Goal: Task Accomplishment & Management: Manage account settings

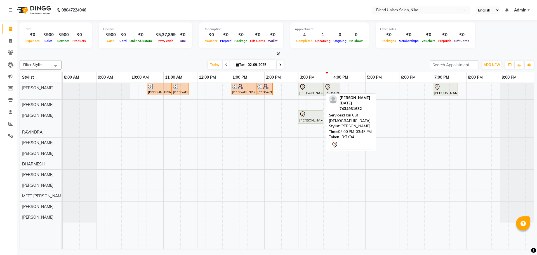
click at [307, 90] on div at bounding box center [310, 87] width 23 height 7
select select "7"
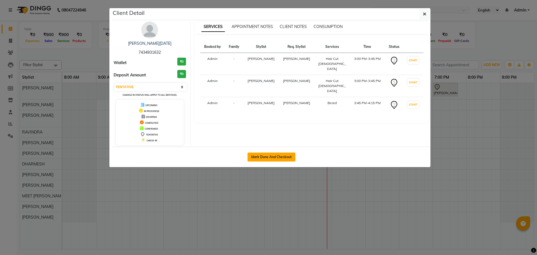
click at [278, 159] on button "Mark Done And Checkout" at bounding box center [272, 156] width 48 height 9
select select "service"
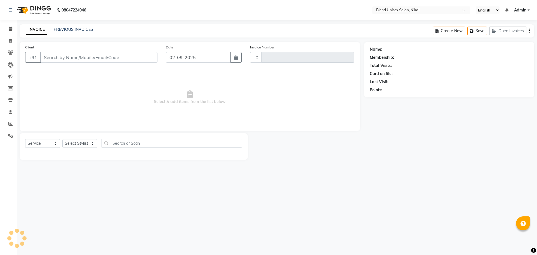
type input "2291"
select select "6213"
type input "7434931632"
select select "79552"
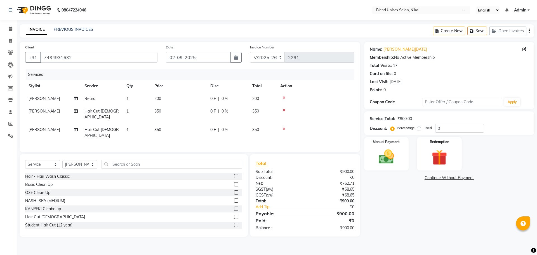
click at [424, 129] on label "Fixed" at bounding box center [428, 127] width 8 height 5
click at [419, 129] on input "Fixed" at bounding box center [420, 128] width 4 height 4
radio input "true"
click at [436, 128] on input "0" at bounding box center [459, 128] width 49 height 9
drag, startPoint x: 441, startPoint y: 128, endPoint x: 433, endPoint y: 130, distance: 8.1
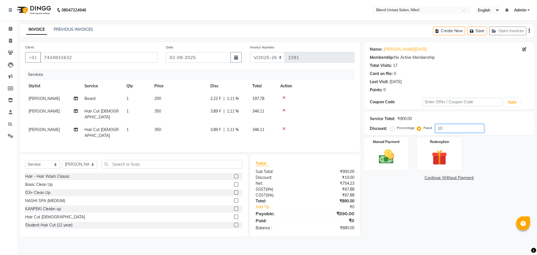
click at [433, 130] on div "Percentage Fixed 10" at bounding box center [438, 128] width 93 height 9
type input "150"
click at [382, 155] on img at bounding box center [387, 156] width 26 height 18
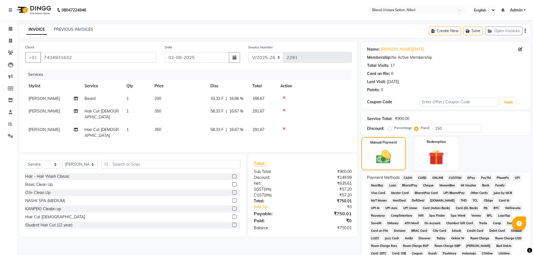
click at [437, 176] on span "ONLINE" at bounding box center [437, 178] width 15 height 6
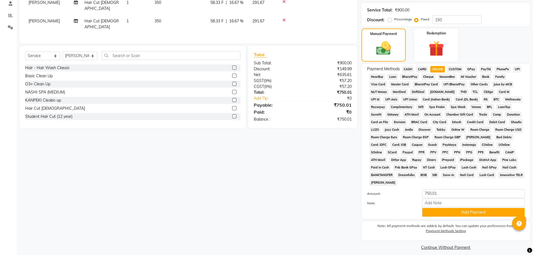
scroll to position [112, 0]
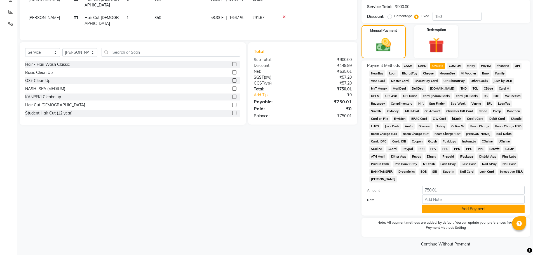
click at [437, 210] on button "Add Payment" at bounding box center [473, 209] width 102 height 9
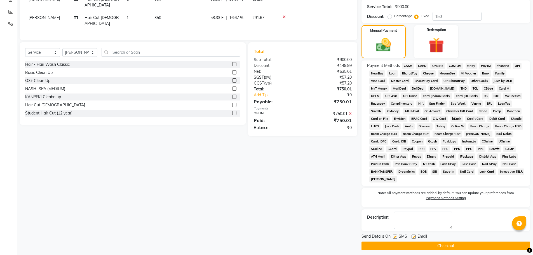
click at [463, 246] on button "Checkout" at bounding box center [445, 245] width 169 height 9
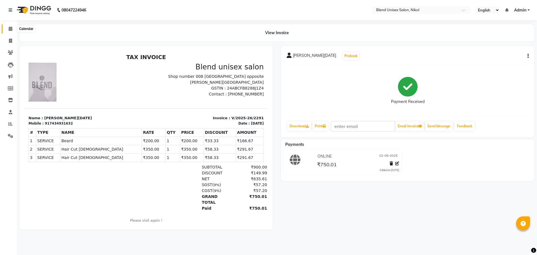
click at [12, 26] on span at bounding box center [11, 29] width 10 height 6
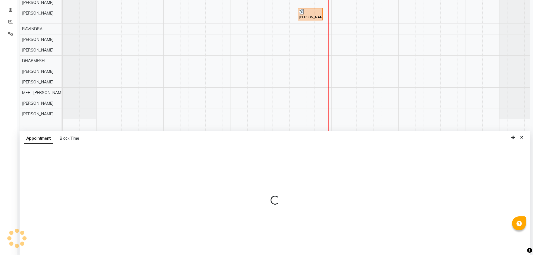
scroll to position [105, 0]
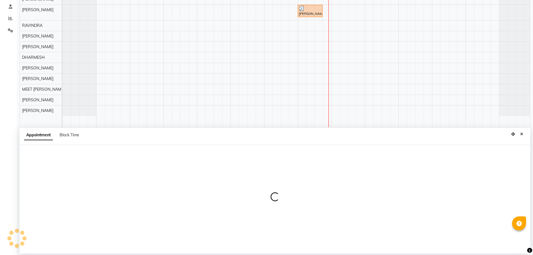
select select "45624"
select select "tentative"
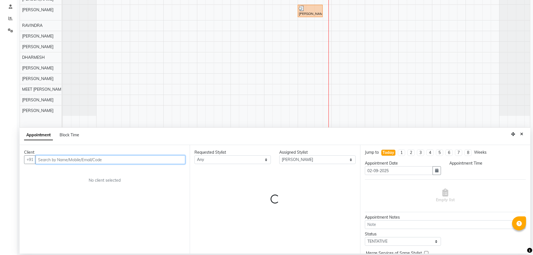
select select "975"
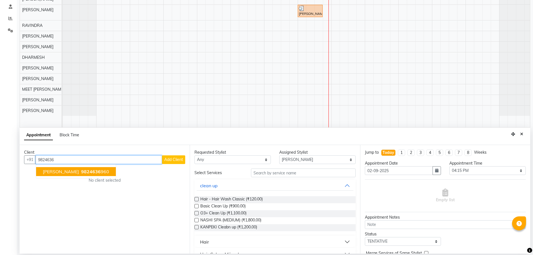
click at [109, 170] on ngb-highlight "9824636 960" at bounding box center [94, 172] width 29 height 6
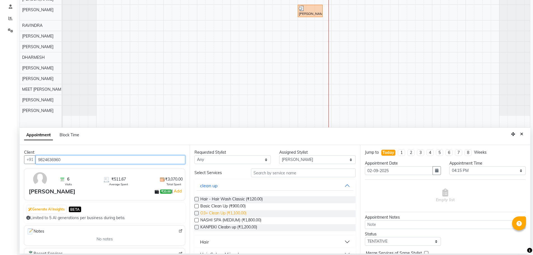
scroll to position [28, 0]
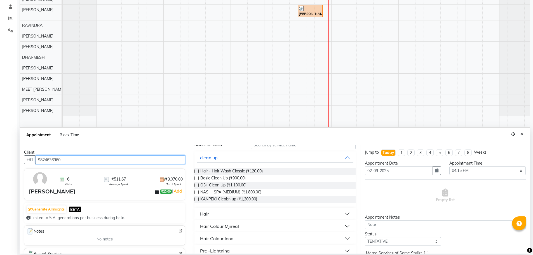
type input "9824636960"
click at [213, 213] on button "Hair" at bounding box center [275, 214] width 156 height 10
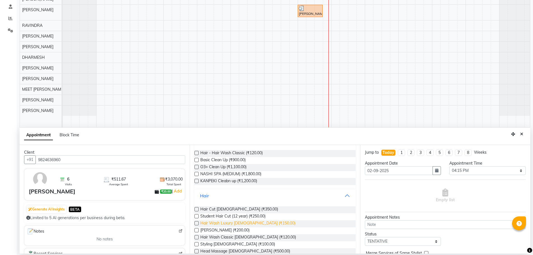
scroll to position [56, 0]
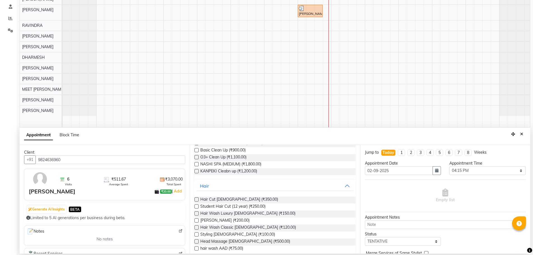
click at [198, 200] on label at bounding box center [196, 199] width 4 height 4
click at [198, 200] on input "checkbox" at bounding box center [196, 200] width 4 height 4
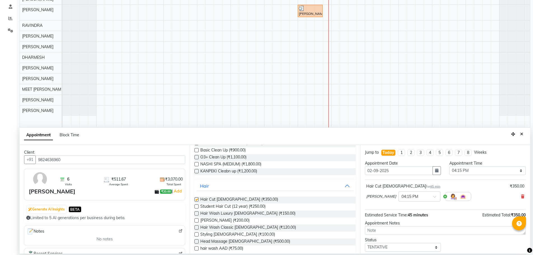
checkbox input "false"
click at [198, 220] on label at bounding box center [196, 220] width 4 height 4
click at [198, 220] on input "checkbox" at bounding box center [196, 221] width 4 height 4
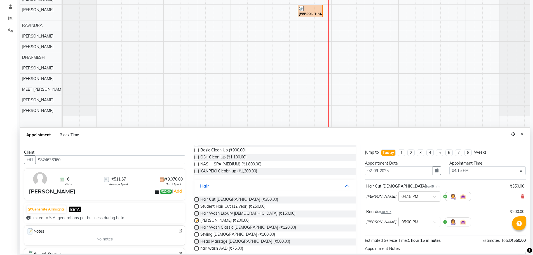
checkbox input "false"
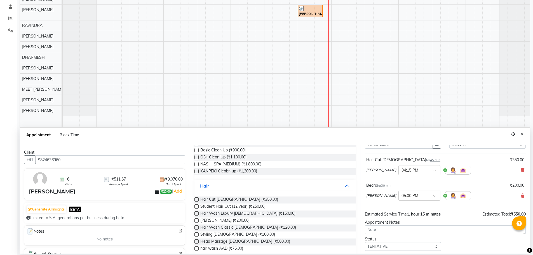
scroll to position [59, 0]
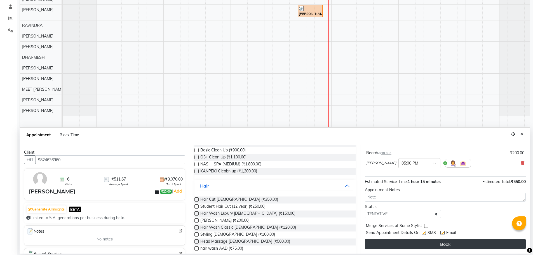
click at [400, 242] on button "Book" at bounding box center [445, 244] width 161 height 10
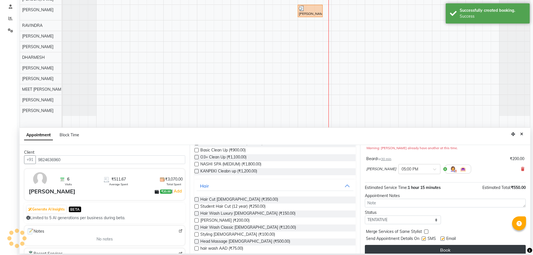
scroll to position [0, 0]
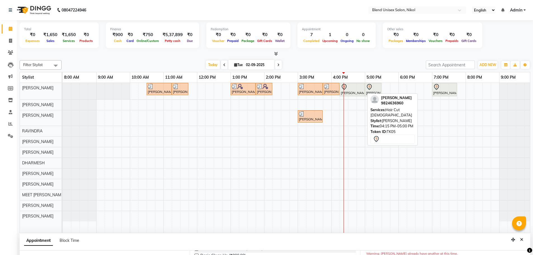
click at [344, 90] on icon at bounding box center [344, 87] width 5 height 6
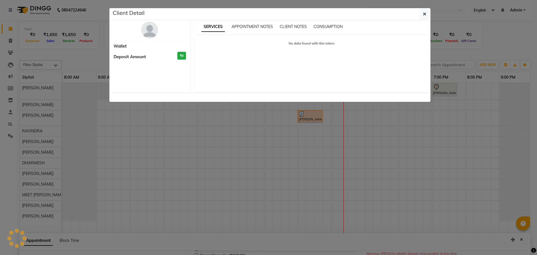
select select "7"
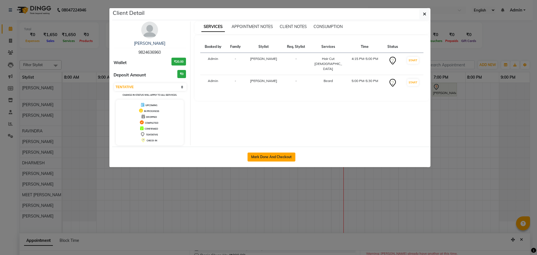
click at [260, 158] on button "Mark Done And Checkout" at bounding box center [272, 156] width 48 height 9
select select "service"
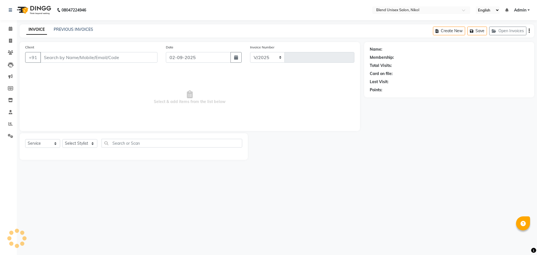
select select "6213"
type input "2292"
type input "9824636960"
select select "45624"
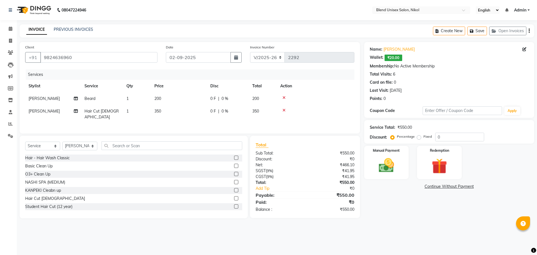
click at [424, 137] on label "Fixed" at bounding box center [428, 136] width 8 height 5
click at [418, 137] on input "Fixed" at bounding box center [420, 137] width 4 height 4
radio input "true"
click at [438, 137] on input "0" at bounding box center [459, 137] width 49 height 9
type input "100"
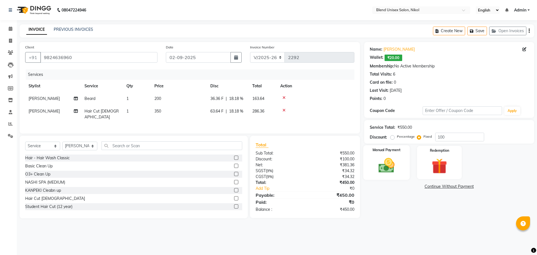
click at [387, 165] on img at bounding box center [387, 165] width 26 height 18
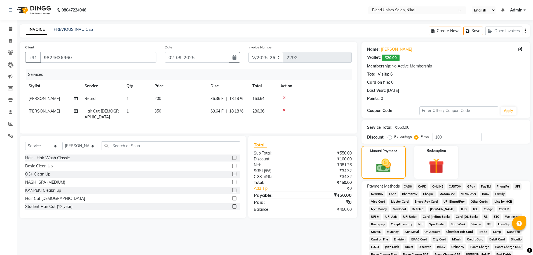
click at [405, 186] on span "CASH" at bounding box center [408, 186] width 12 height 6
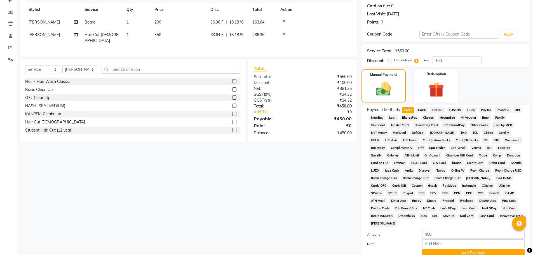
scroll to position [84, 0]
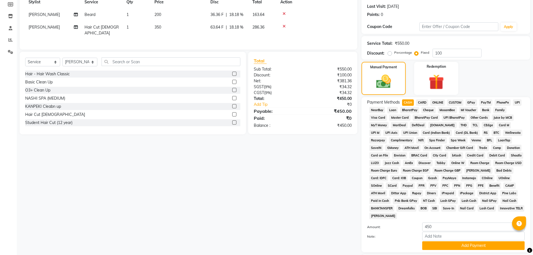
click at [463, 245] on button "Add Payment" at bounding box center [473, 245] width 102 height 9
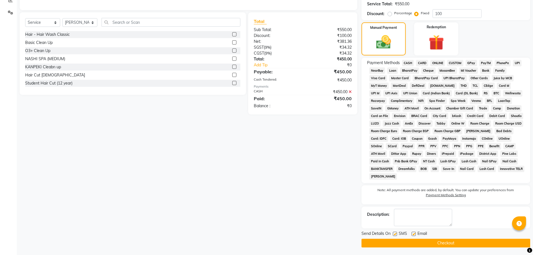
scroll to position [124, 0]
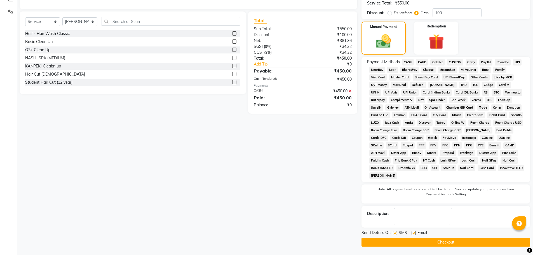
click at [462, 242] on button "Checkout" at bounding box center [445, 242] width 169 height 9
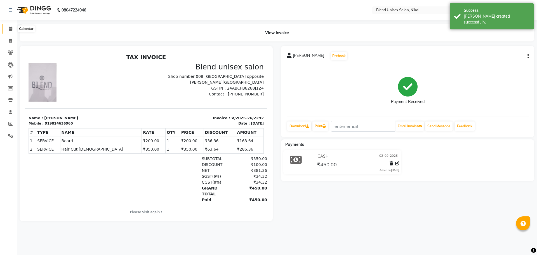
click at [11, 30] on icon at bounding box center [11, 29] width 4 height 4
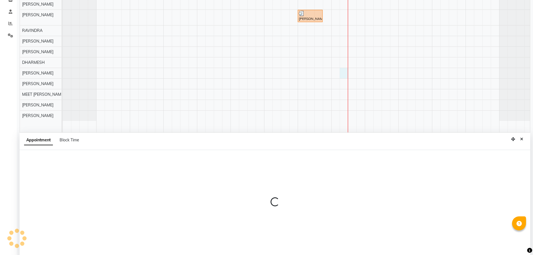
select select "85197"
select select "975"
select select "tentative"
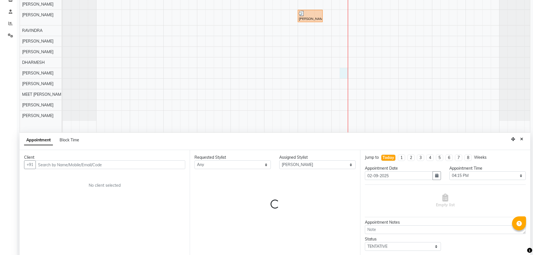
scroll to position [105, 0]
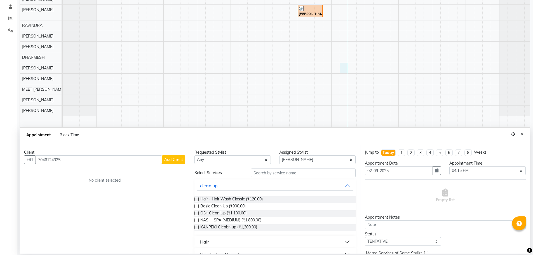
type input "7046124325"
click at [174, 158] on span "Add Client" at bounding box center [173, 159] width 19 height 5
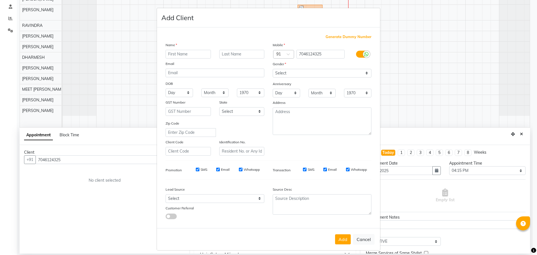
click at [166, 54] on input "text" at bounding box center [188, 54] width 45 height 9
drag, startPoint x: 175, startPoint y: 57, endPoint x: 165, endPoint y: 53, distance: 9.9
click at [166, 53] on input "mi" at bounding box center [188, 54] width 45 height 9
type input "[PERSON_NAME]"
click at [301, 71] on select "Select [DEMOGRAPHIC_DATA] [DEMOGRAPHIC_DATA] Other Prefer Not To Say" at bounding box center [322, 73] width 99 height 9
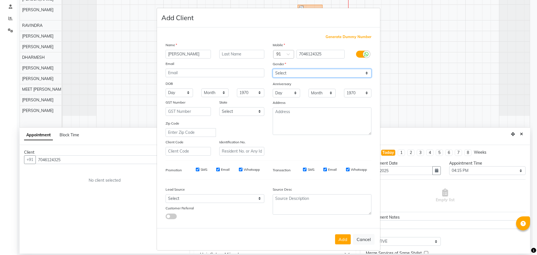
select select "[DEMOGRAPHIC_DATA]"
click at [273, 69] on select "Select [DEMOGRAPHIC_DATA] [DEMOGRAPHIC_DATA] Other Prefer Not To Say" at bounding box center [322, 73] width 99 height 9
click at [340, 240] on button "Add" at bounding box center [343, 239] width 16 height 10
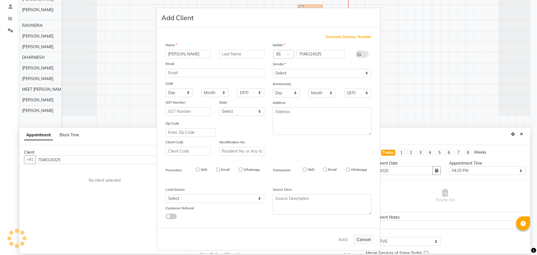
select select
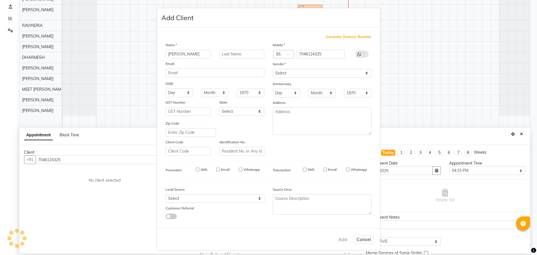
select select
checkbox input "false"
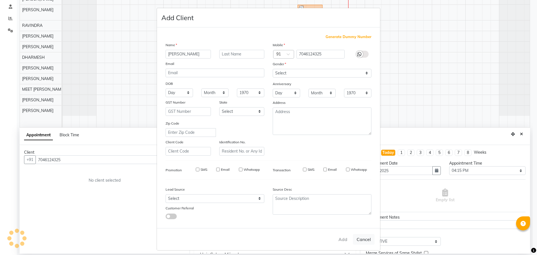
checkbox input "false"
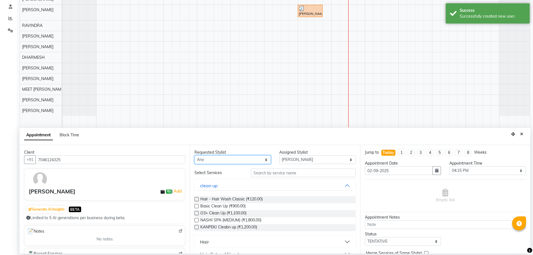
click at [236, 157] on select "Any AJAY NAI [PERSON_NAME] [PERSON_NAME] [PERSON_NAME] MEET [PERSON_NAME] [PERS…" at bounding box center [232, 159] width 76 height 9
select select "90197"
click at [194, 155] on select "Any AJAY NAI [PERSON_NAME] [PERSON_NAME] [PERSON_NAME] MEET [PERSON_NAME] [PERS…" at bounding box center [232, 159] width 76 height 9
select select "90197"
click at [235, 244] on button "Hair" at bounding box center [275, 242] width 156 height 10
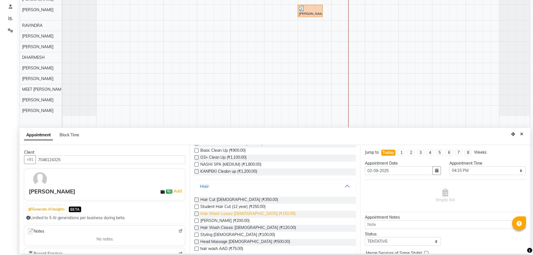
scroll to position [56, 0]
click at [195, 220] on label at bounding box center [196, 220] width 4 height 4
click at [195, 220] on input "checkbox" at bounding box center [196, 221] width 4 height 4
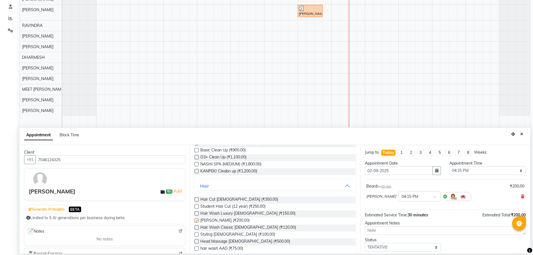
checkbox input "false"
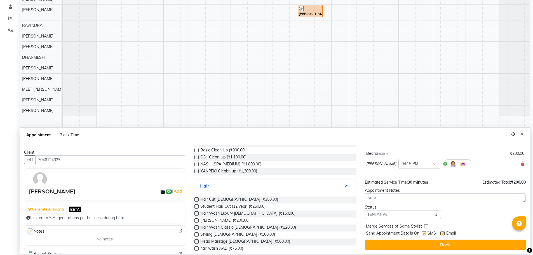
scroll to position [33, 0]
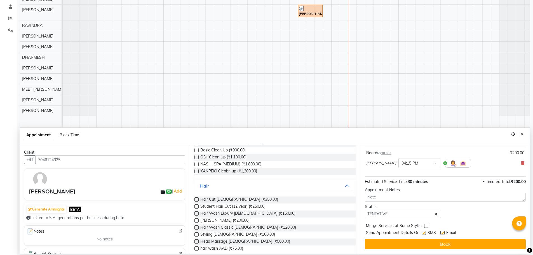
click at [410, 243] on button "Book" at bounding box center [445, 244] width 161 height 10
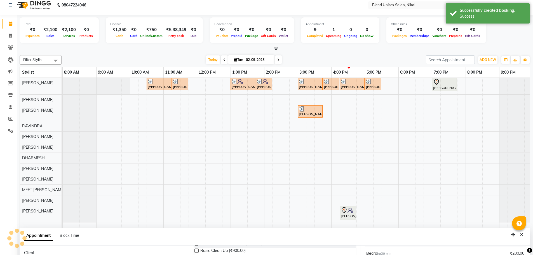
scroll to position [0, 0]
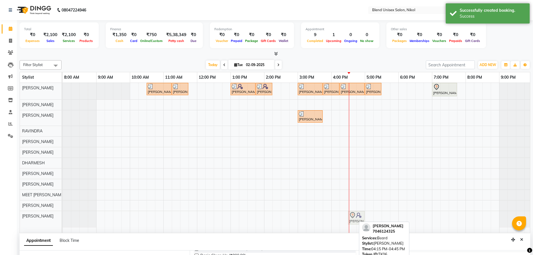
drag, startPoint x: 351, startPoint y: 220, endPoint x: 358, endPoint y: 220, distance: 7.3
click at [63, 220] on div "[PERSON_NAME], TK06, 04:15 PM-04:45 PM, [PERSON_NAME], TK06, 04:15 PM-04:45 PM,…" at bounding box center [63, 219] width 0 height 17
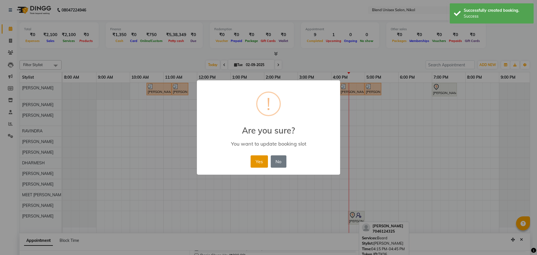
click at [256, 162] on button "Yes" at bounding box center [259, 161] width 17 height 12
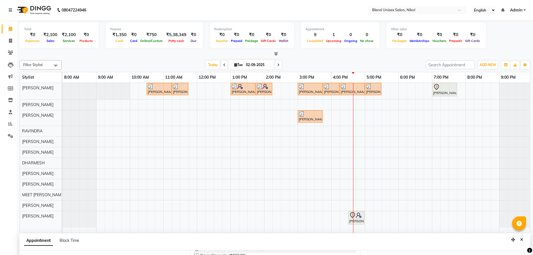
click at [277, 65] on icon at bounding box center [278, 64] width 2 height 3
type input "[DATE]"
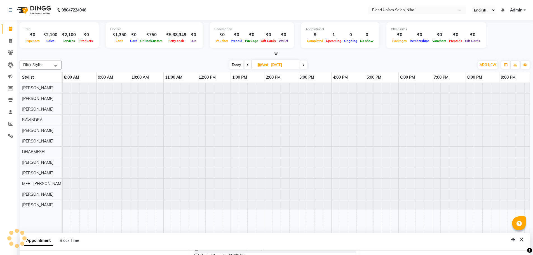
select select "975"
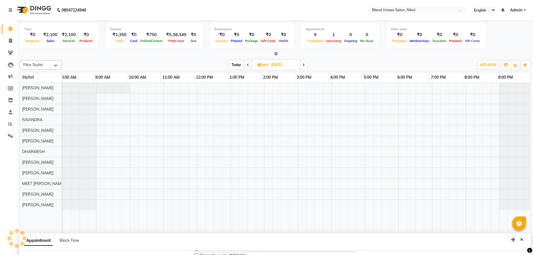
scroll to position [0, 3]
click at [433, 91] on div at bounding box center [295, 158] width 470 height 150
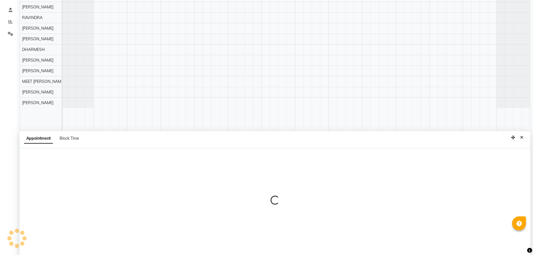
select select "45624"
select select "tentative"
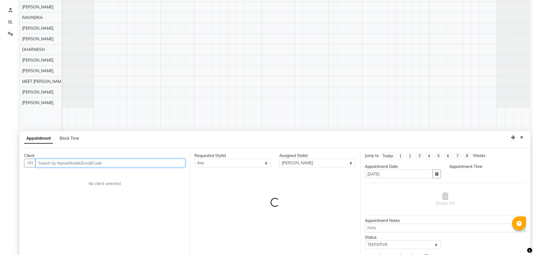
scroll to position [105, 0]
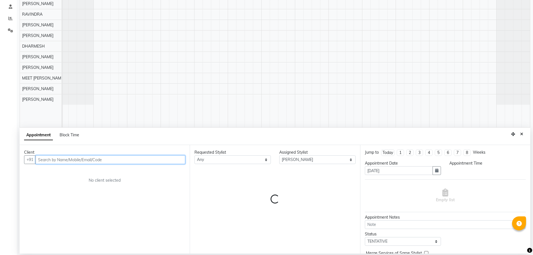
select select "1140"
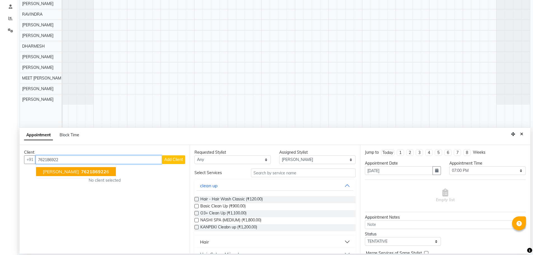
click at [109, 170] on ngb-highlight "762186922 6" at bounding box center [94, 172] width 29 height 6
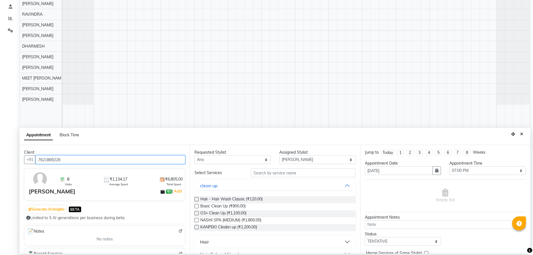
type input "7621869226"
click at [210, 242] on button "Hair" at bounding box center [275, 242] width 156 height 10
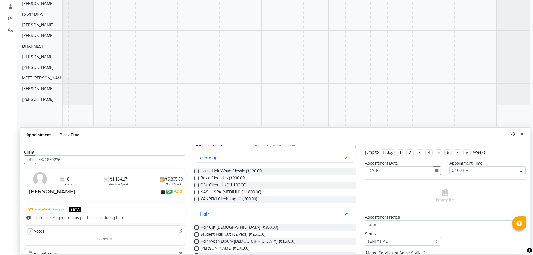
click at [196, 227] on label at bounding box center [196, 227] width 4 height 4
click at [196, 227] on input "checkbox" at bounding box center [196, 228] width 4 height 4
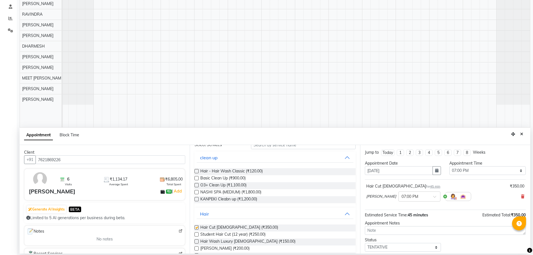
checkbox input "false"
click at [196, 248] on label at bounding box center [196, 248] width 4 height 4
click at [196, 248] on input "checkbox" at bounding box center [196, 249] width 4 height 4
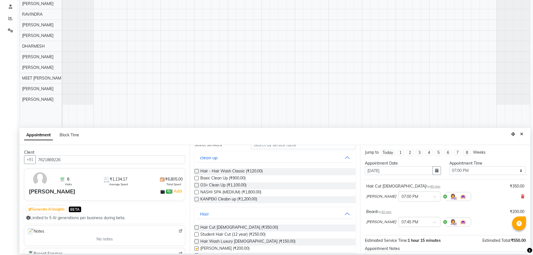
checkbox input "false"
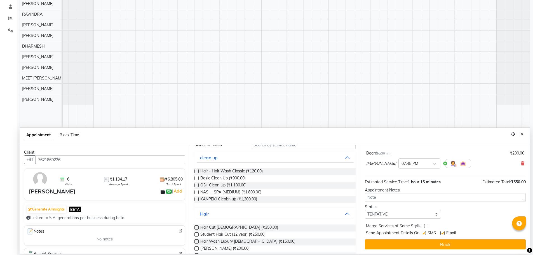
scroll to position [59, 0]
click at [404, 244] on button "Book" at bounding box center [445, 244] width 161 height 10
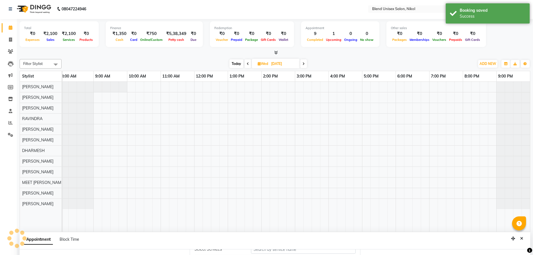
scroll to position [0, 0]
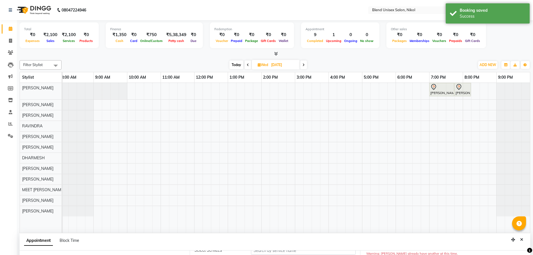
click at [234, 66] on span "Today" at bounding box center [236, 64] width 14 height 9
type input "02-09-2025"
select select "1140"
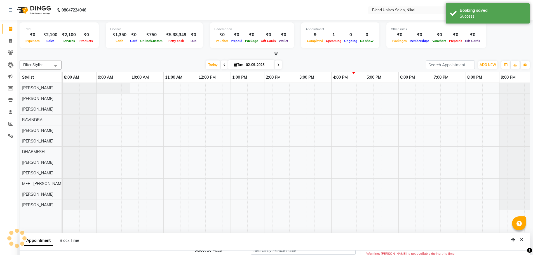
scroll to position [0, 3]
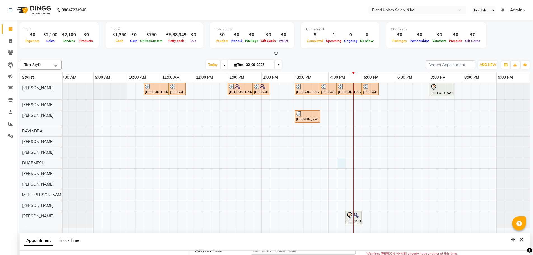
click at [339, 165] on div "[PERSON_NAME] [PERSON_NAME], TK02, 10:30 AM-11:15 AM, Hair Cut [DEMOGRAPHIC_DAT…" at bounding box center [295, 158] width 470 height 150
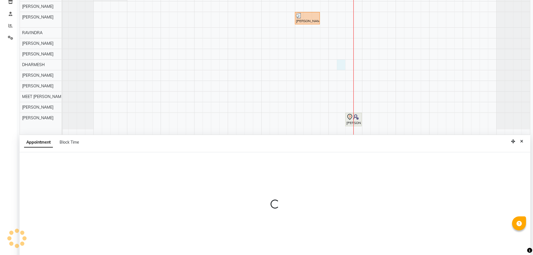
scroll to position [105, 0]
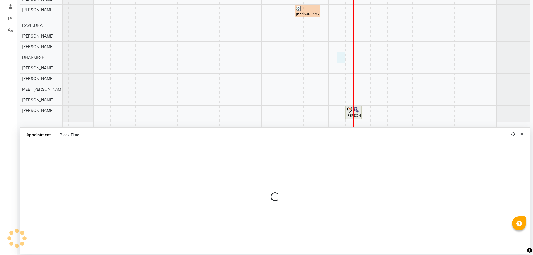
select select "84260"
select select "975"
select select "tentative"
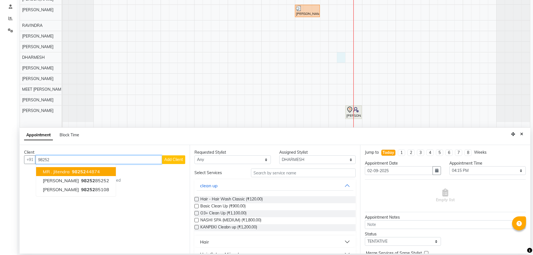
type input "98252"
click at [0, 71] on div "Calendar Invoice Clients Leads Marketing Members Inventory Staff Reports Settin…" at bounding box center [38, 78] width 76 height 336
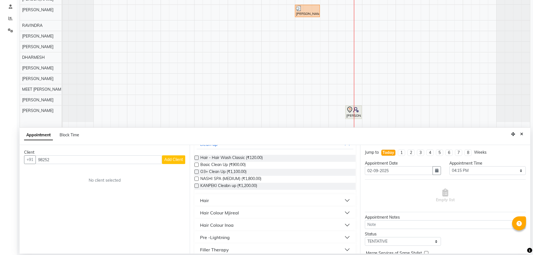
scroll to position [56, 0]
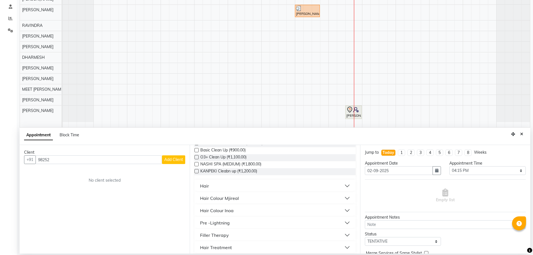
click at [204, 188] on div "Hair" at bounding box center [204, 185] width 9 height 7
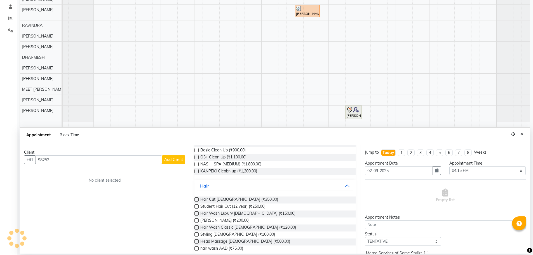
click at [196, 220] on label at bounding box center [196, 220] width 4 height 4
click at [196, 220] on input "checkbox" at bounding box center [196, 221] width 4 height 4
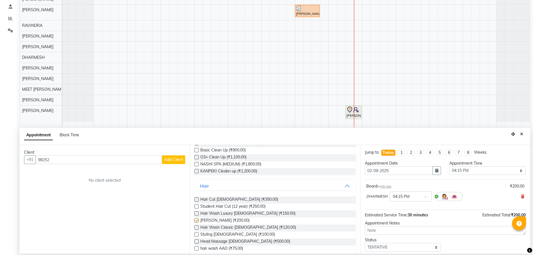
checkbox input "false"
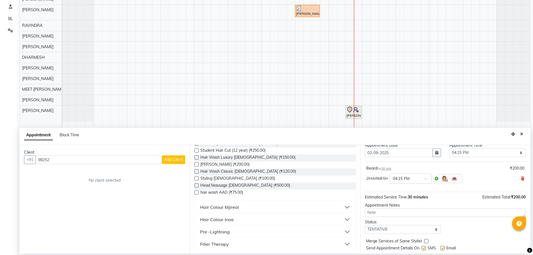
scroll to position [34, 0]
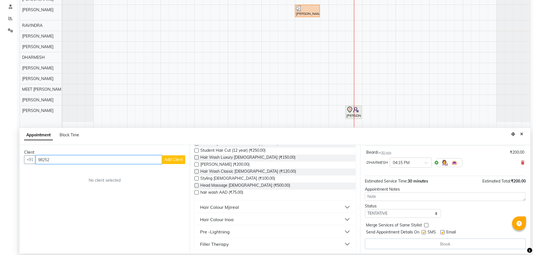
click at [49, 160] on input "98252" at bounding box center [99, 159] width 126 height 9
click at [55, 159] on input "98252" at bounding box center [99, 159] width 126 height 9
drag, startPoint x: 50, startPoint y: 151, endPoint x: 52, endPoint y: 160, distance: 8.9
click at [52, 160] on div "Client [PHONE_NUMBER] Add Client No client selected" at bounding box center [105, 199] width 170 height 109
click at [51, 160] on input "98252" at bounding box center [99, 159] width 126 height 9
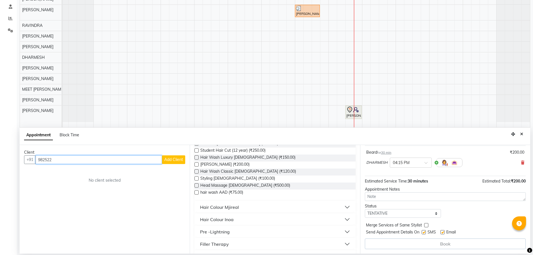
click at [50, 158] on input "982522" at bounding box center [99, 159] width 126 height 9
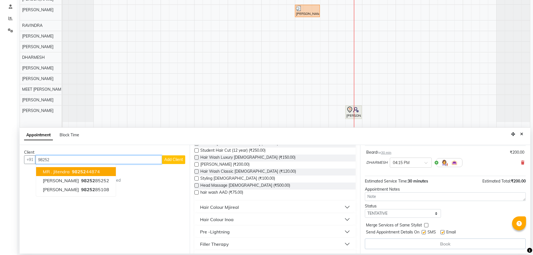
click at [87, 172] on ngb-highlight "98252 44874" at bounding box center [85, 172] width 29 height 6
type input "9825244874"
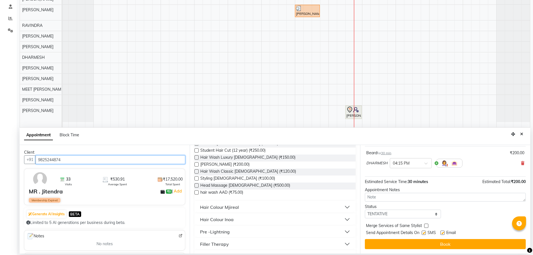
scroll to position [33, 0]
click at [374, 245] on button "Book" at bounding box center [445, 244] width 161 height 10
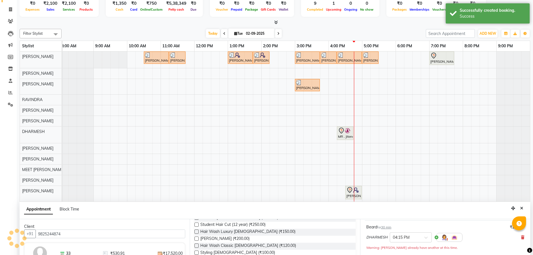
scroll to position [0, 0]
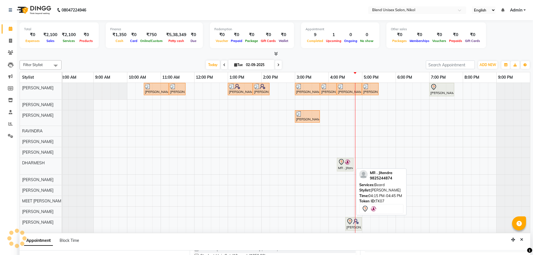
click at [340, 168] on div "MR . Jitendra, TK07, 04:15 PM-04:45 PM, [PERSON_NAME]" at bounding box center [344, 165] width 15 height 12
click at [340, 167] on div "MR . Jitendra, TK07, 04:15 PM-04:45 PM, [PERSON_NAME]" at bounding box center [344, 165] width 15 height 12
select select "7"
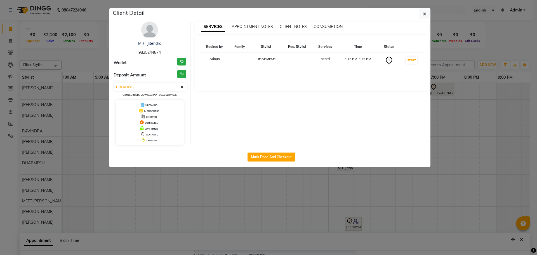
click at [341, 166] on ngb-modal-window "Client Detail MR . Jitendra 9825244874 Wallet ₹0 Deposit Amount ₹0 Select IN SE…" at bounding box center [268, 127] width 537 height 255
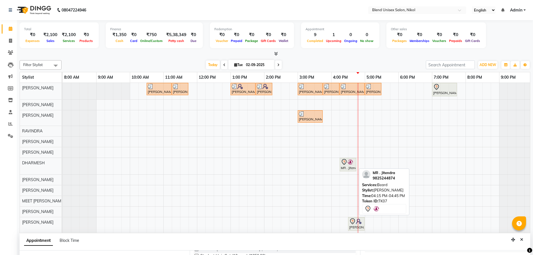
click at [351, 167] on div "MR . Jitendra, TK07, 04:15 PM-04:45 PM, [PERSON_NAME]" at bounding box center [347, 165] width 15 height 12
select select "7"
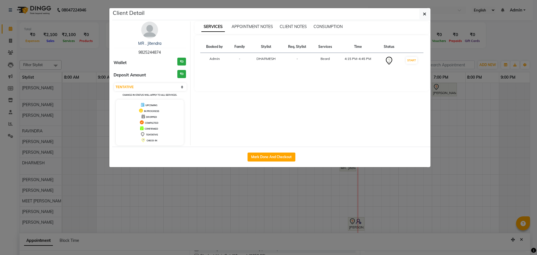
drag, startPoint x: 287, startPoint y: 157, endPoint x: 288, endPoint y: 150, distance: 6.5
click at [287, 156] on button "Mark Done And Checkout" at bounding box center [272, 156] width 48 height 9
select select "service"
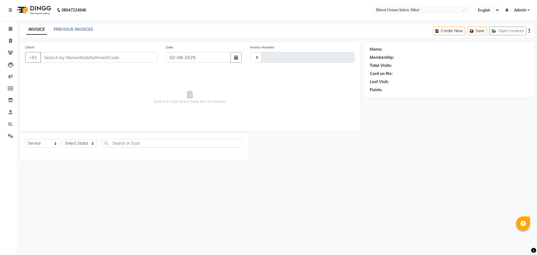
type input "2293"
select select "6213"
type input "9825244874"
select select "84260"
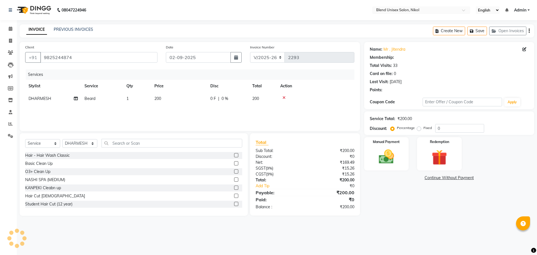
select select "1: Object"
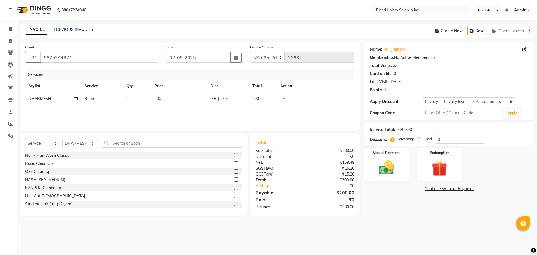
drag, startPoint x: 418, startPoint y: 139, endPoint x: 424, endPoint y: 138, distance: 6.5
click at [424, 139] on label "Fixed" at bounding box center [428, 138] width 8 height 5
click at [419, 139] on input "Fixed" at bounding box center [420, 139] width 4 height 4
radio input "true"
click at [437, 140] on input "0" at bounding box center [459, 139] width 49 height 9
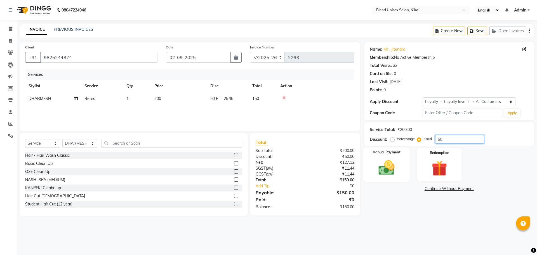
type input "50"
click at [385, 164] on img at bounding box center [387, 167] width 26 height 18
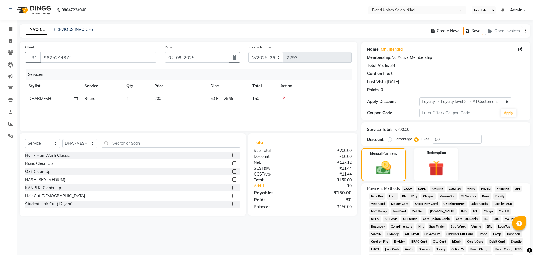
click at [435, 187] on span "ONLINE" at bounding box center [437, 188] width 15 height 6
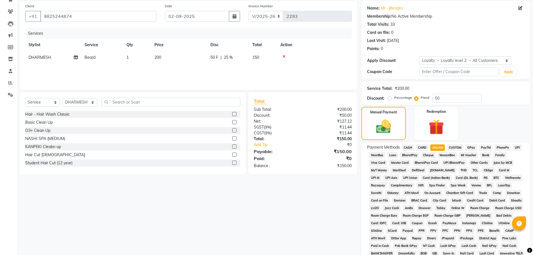
scroll to position [125, 0]
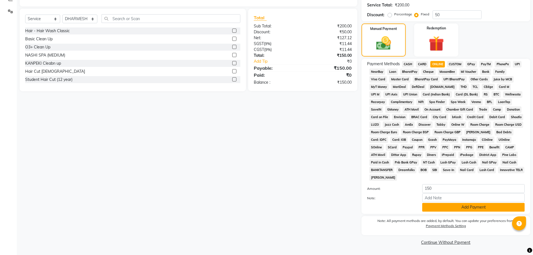
click at [443, 209] on button "Add Payment" at bounding box center [473, 207] width 102 height 9
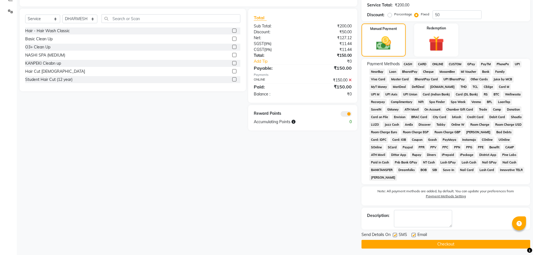
click at [465, 244] on button "Checkout" at bounding box center [445, 244] width 169 height 9
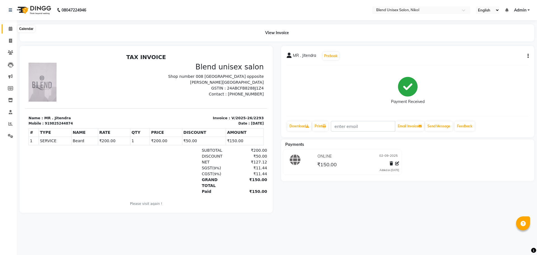
click at [10, 29] on icon at bounding box center [11, 29] width 4 height 4
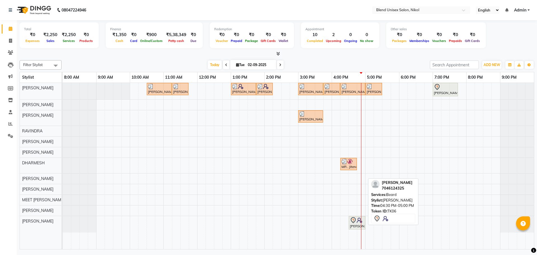
click at [354, 223] on div "[PERSON_NAME], TK06, 04:30 PM-05:00 PM, [PERSON_NAME]" at bounding box center [356, 223] width 15 height 12
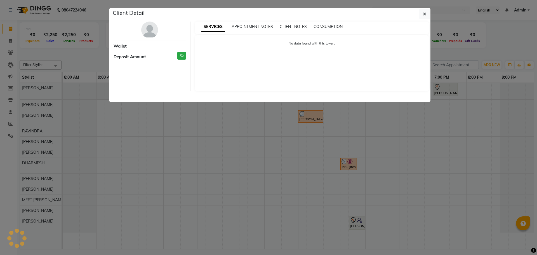
select select "7"
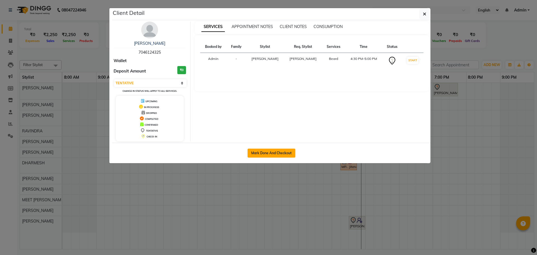
click at [258, 153] on button "Mark Done And Checkout" at bounding box center [272, 153] width 48 height 9
select select "service"
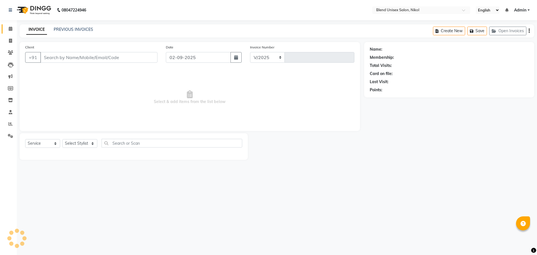
select select "6213"
type input "2294"
type input "7046124325"
select select "90197"
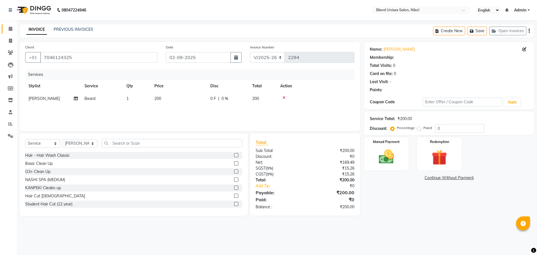
select select "1: Object"
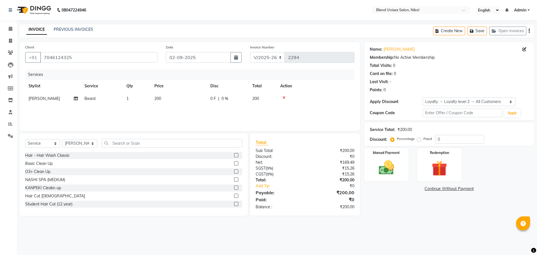
drag, startPoint x: 419, startPoint y: 140, endPoint x: 431, endPoint y: 136, distance: 13.0
click at [430, 137] on label "Fixed" at bounding box center [428, 138] width 8 height 5
click at [437, 138] on input "0" at bounding box center [459, 139] width 49 height 9
drag, startPoint x: 444, startPoint y: 139, endPoint x: 435, endPoint y: 140, distance: 8.7
click at [435, 140] on input "100" at bounding box center [459, 139] width 49 height 9
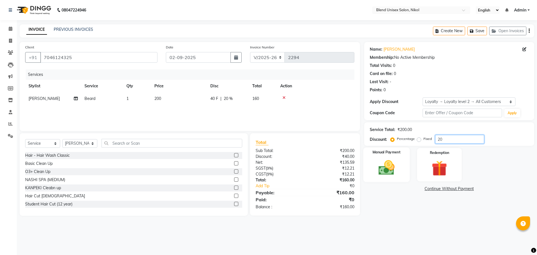
type input "20"
click at [382, 170] on img at bounding box center [387, 167] width 26 height 18
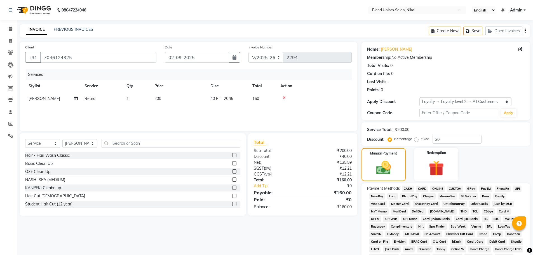
click at [437, 187] on span "ONLINE" at bounding box center [437, 188] width 15 height 6
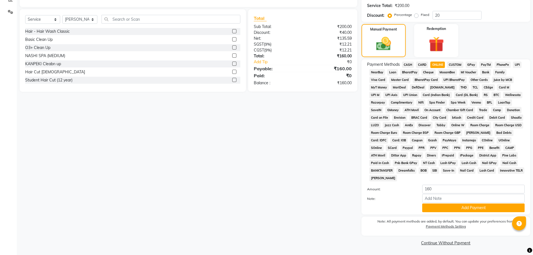
scroll to position [125, 0]
click at [472, 209] on button "Add Payment" at bounding box center [473, 207] width 102 height 9
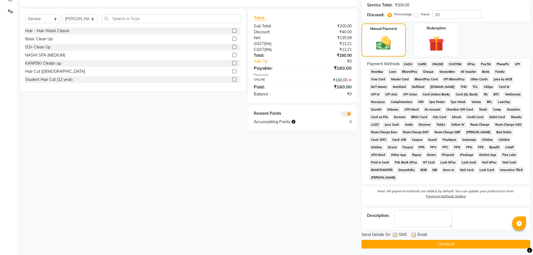
click at [441, 64] on span "ONLINE" at bounding box center [437, 64] width 15 height 6
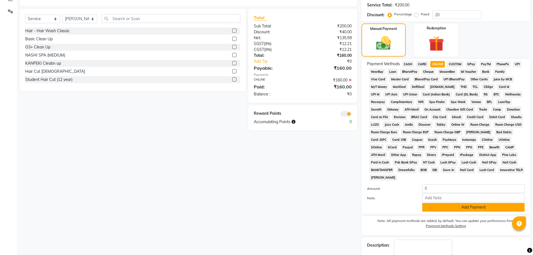
click at [477, 206] on button "Add Payment" at bounding box center [473, 207] width 102 height 9
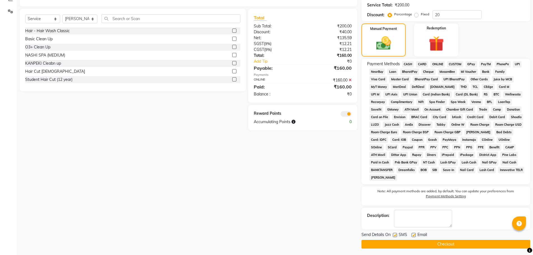
click at [485, 246] on button "Checkout" at bounding box center [445, 244] width 169 height 9
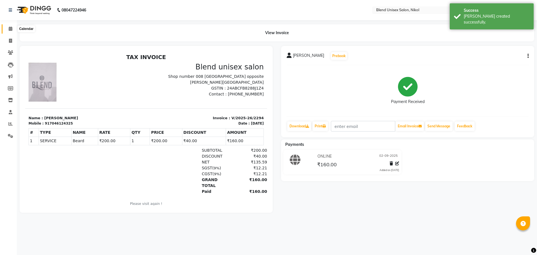
click at [10, 27] on icon at bounding box center [11, 29] width 4 height 4
